Goal: Information Seeking & Learning: Learn about a topic

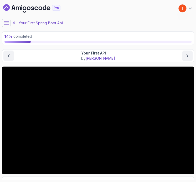
scroll to position [40, 0]
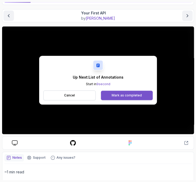
click at [116, 94] on div "Mark as completed" at bounding box center [127, 95] width 30 height 4
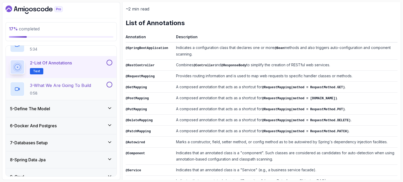
scroll to position [109, 0]
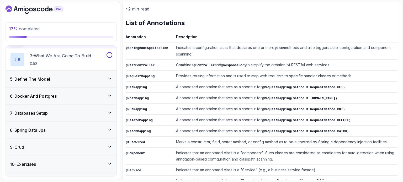
click at [64, 77] on div "5 - Define The Model" at bounding box center [61, 79] width 102 height 6
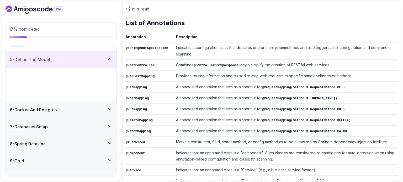
scroll to position [72, 0]
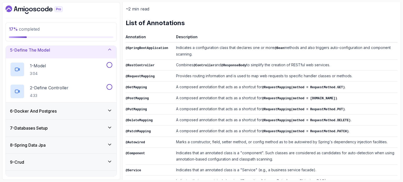
click at [63, 108] on div "6 - Docker And Postgres" at bounding box center [61, 111] width 102 height 6
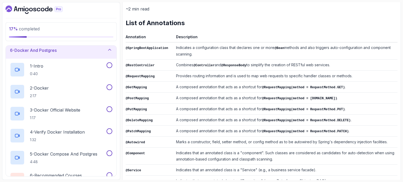
scroll to position [35, 0]
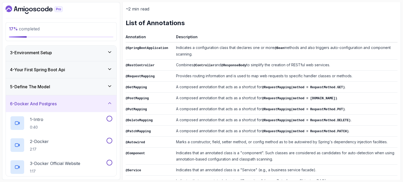
click at [65, 105] on div "6 - Docker And Postgres" at bounding box center [61, 104] width 102 height 6
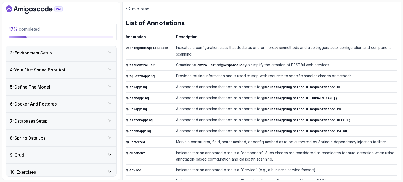
click at [76, 86] on div "5 - Define The Model" at bounding box center [61, 87] width 102 height 6
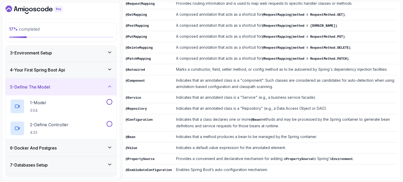
scroll to position [138, 0]
click at [40, 87] on h3 "5 - Define The Model" at bounding box center [30, 87] width 40 height 6
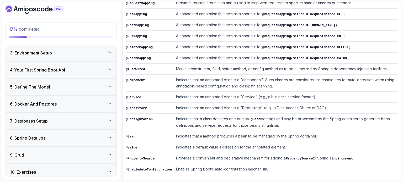
click at [40, 87] on h3 "5 - Define The Model" at bounding box center [30, 87] width 40 height 6
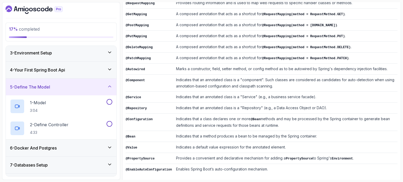
click at [70, 70] on div "4 - Your First Spring Boot Api" at bounding box center [61, 70] width 102 height 6
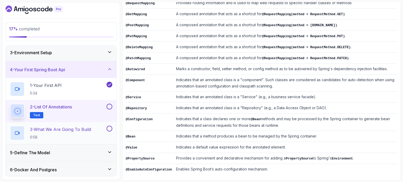
click at [69, 127] on p "3 - What We Are Going To Build" at bounding box center [60, 129] width 61 height 6
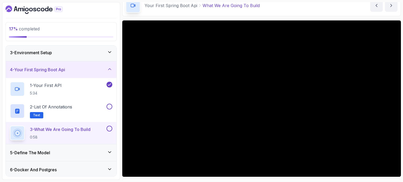
scroll to position [52, 0]
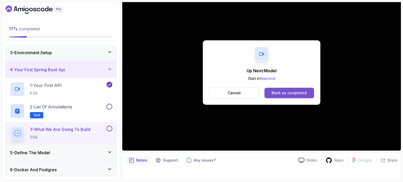
click at [195, 93] on div "Mark as completed" at bounding box center [289, 93] width 35 height 5
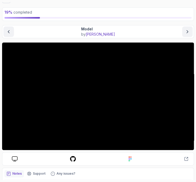
scroll to position [24, 0]
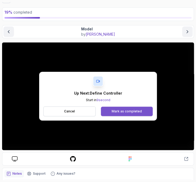
click at [142, 110] on button "Mark as completed" at bounding box center [127, 111] width 52 height 9
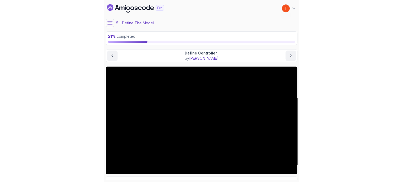
scroll to position [26, 0]
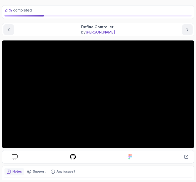
click at [132, 34] on div "Define Controller by [PERSON_NAME]" at bounding box center [97, 29] width 189 height 10
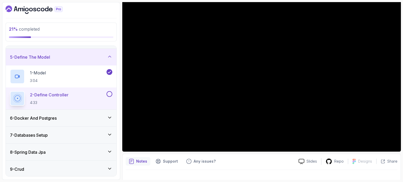
scroll to position [66, 0]
click at [65, 117] on div "6 - Docker And Postgres" at bounding box center [61, 118] width 102 height 6
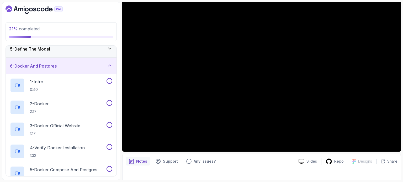
scroll to position [72, 0]
click at [71, 64] on div "6 - Docker And Postgres" at bounding box center [61, 67] width 102 height 6
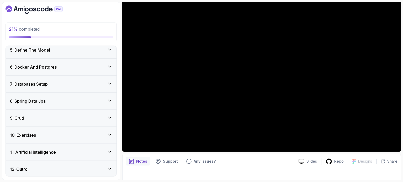
click at [67, 78] on div "7 - Databases Setup" at bounding box center [61, 84] width 111 height 17
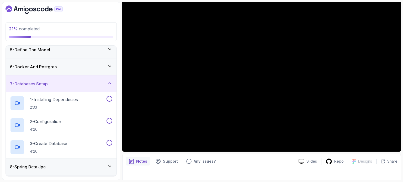
click at [67, 78] on div "7 - Databases Setup" at bounding box center [61, 84] width 111 height 17
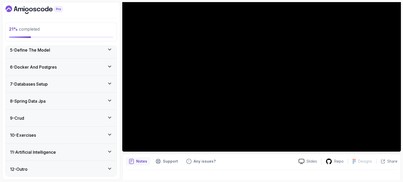
click at [51, 111] on div "9 - Crud" at bounding box center [61, 118] width 111 height 17
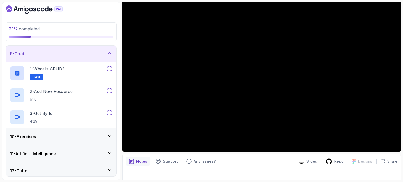
scroll to position [139, 0]
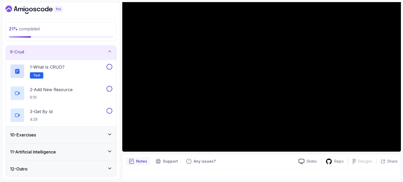
click at [44, 134] on div "10 - Exercises" at bounding box center [61, 135] width 102 height 6
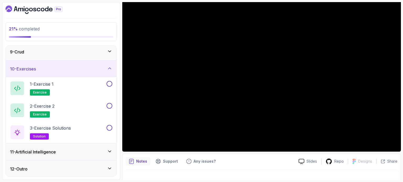
click at [40, 149] on h3 "11 - Artificial Intelligence" at bounding box center [33, 152] width 46 height 6
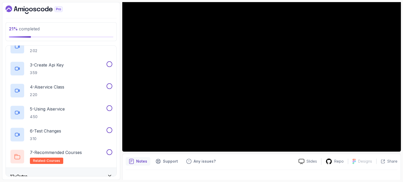
scroll to position [227, 0]
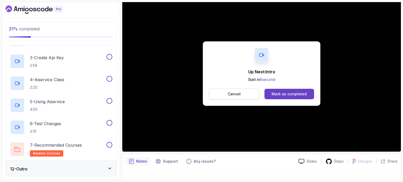
click at [195, 93] on button "Cancel" at bounding box center [234, 94] width 50 height 11
